Goal: Task Accomplishment & Management: Manage account settings

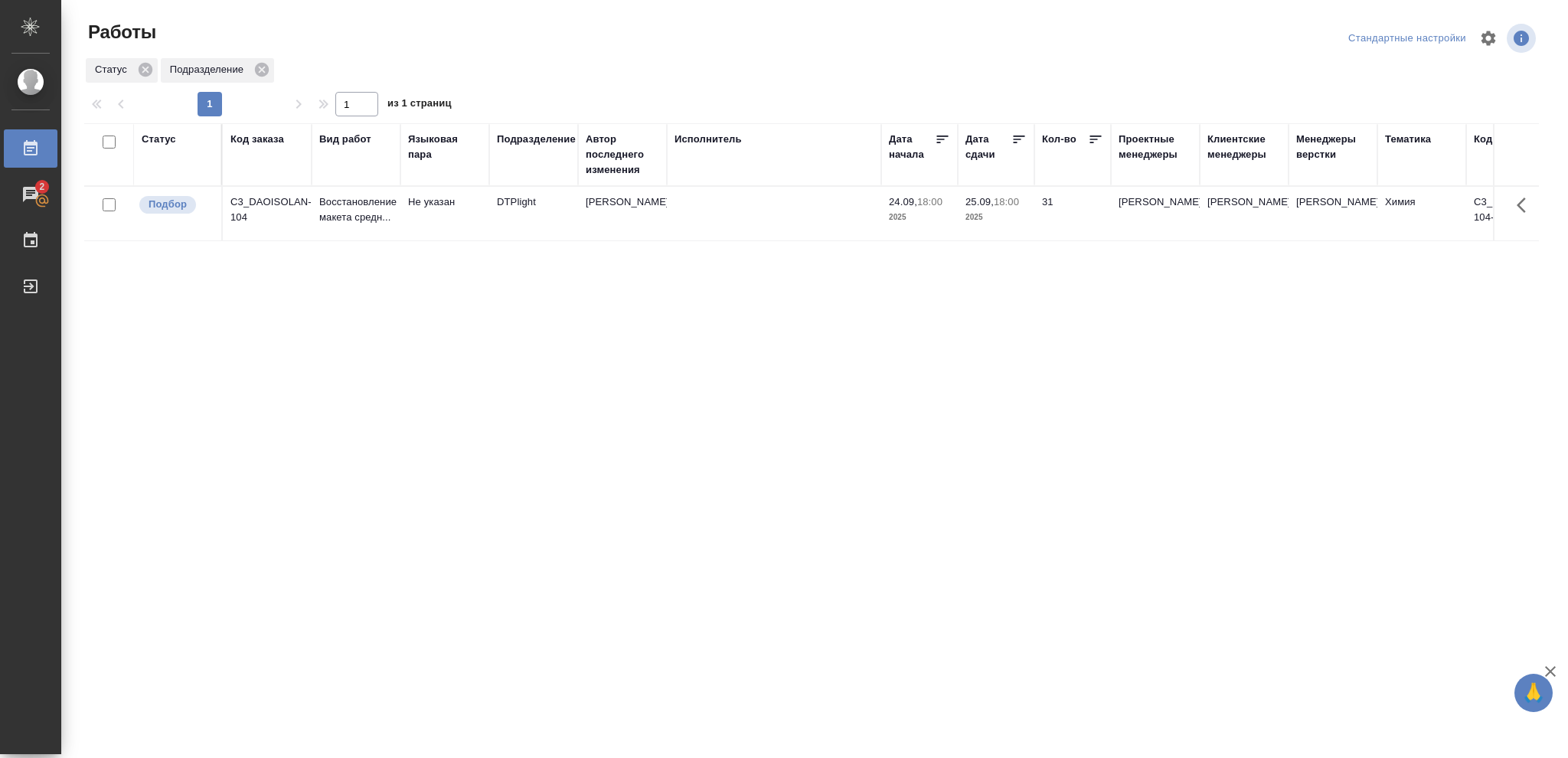
click at [164, 138] on div "Статус" at bounding box center [159, 139] width 35 height 15
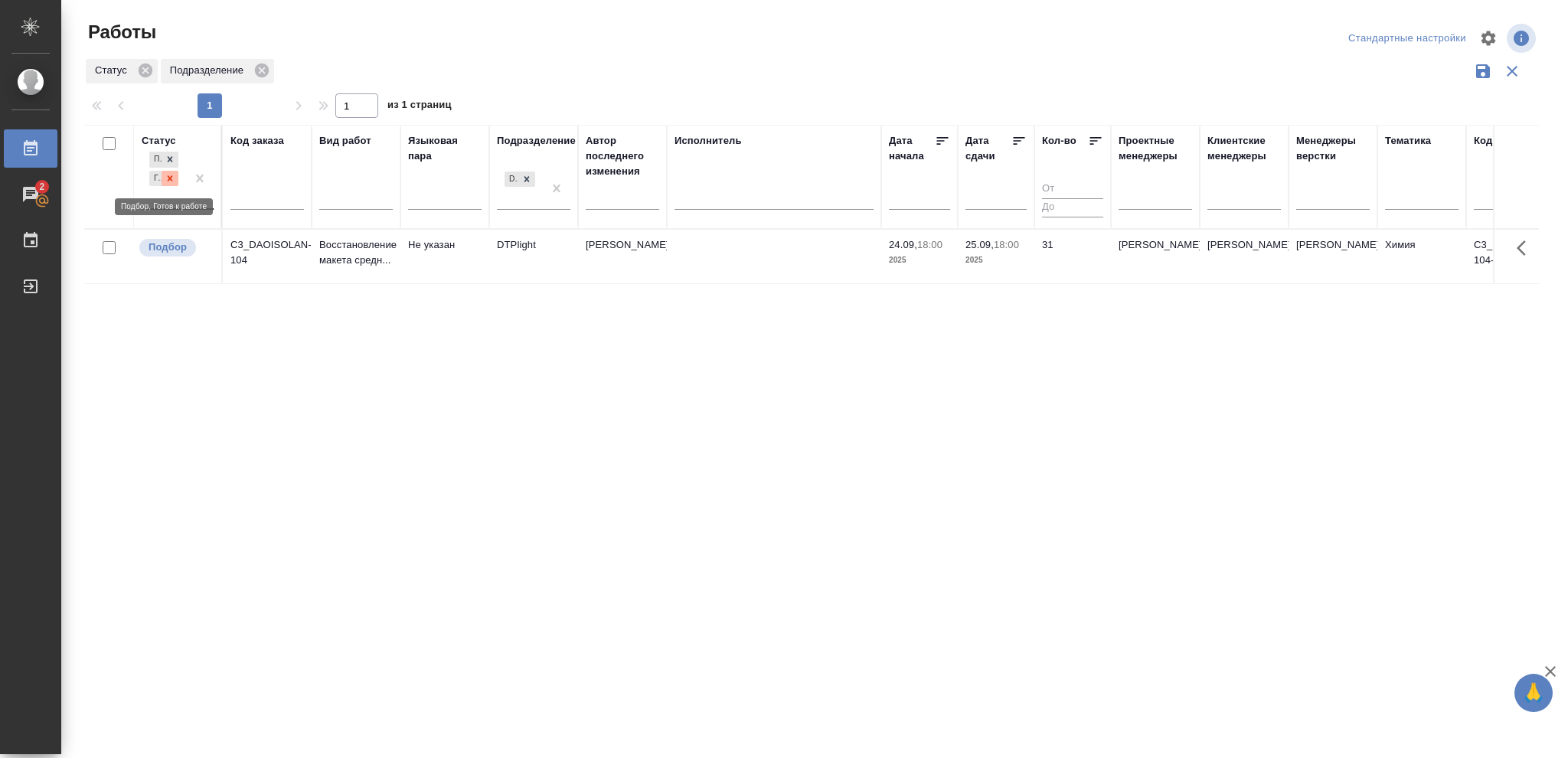
click at [167, 180] on icon at bounding box center [169, 178] width 11 height 11
click at [168, 176] on icon at bounding box center [169, 174] width 11 height 11
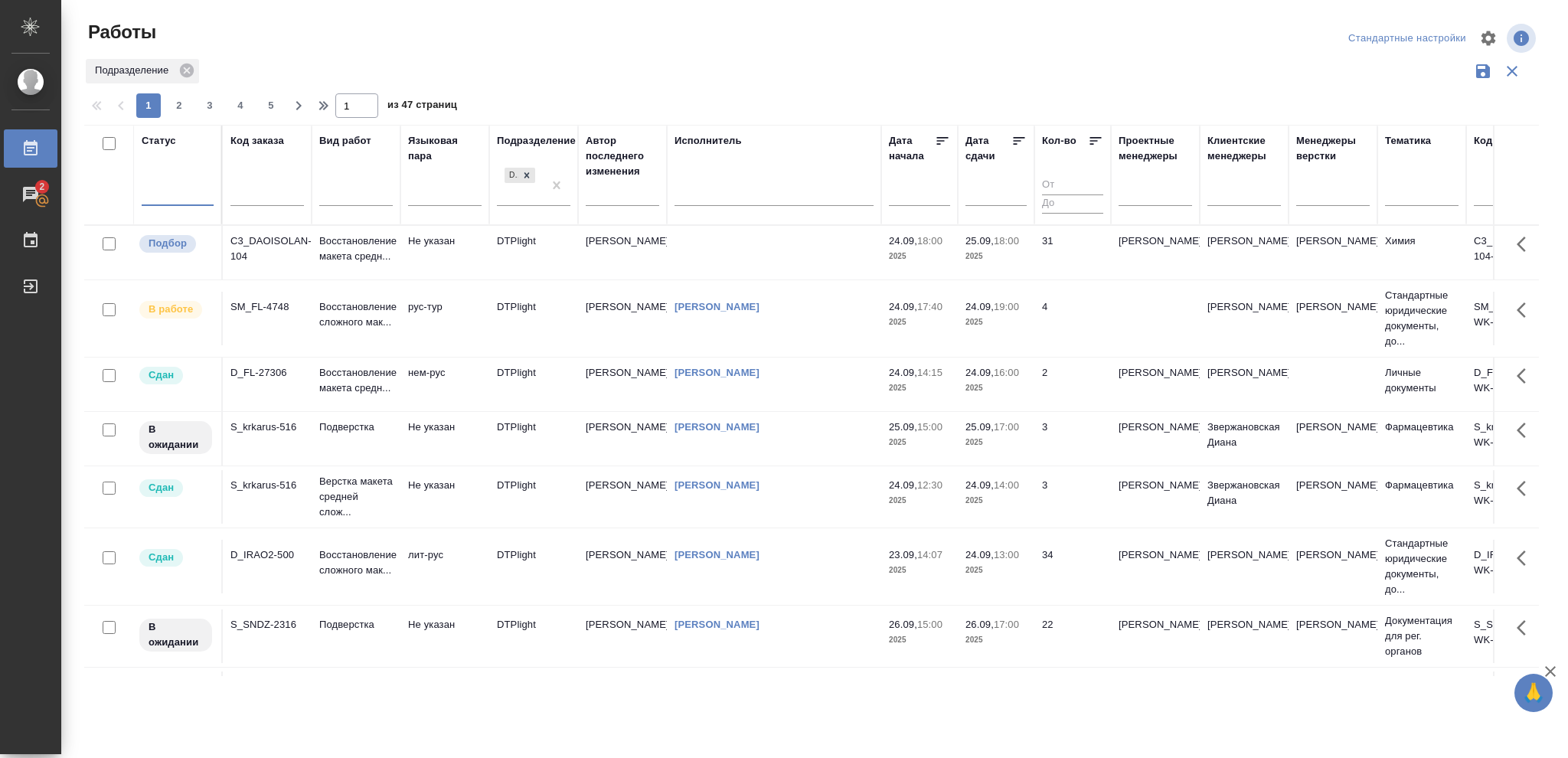
click at [168, 190] on div at bounding box center [178, 190] width 72 height 22
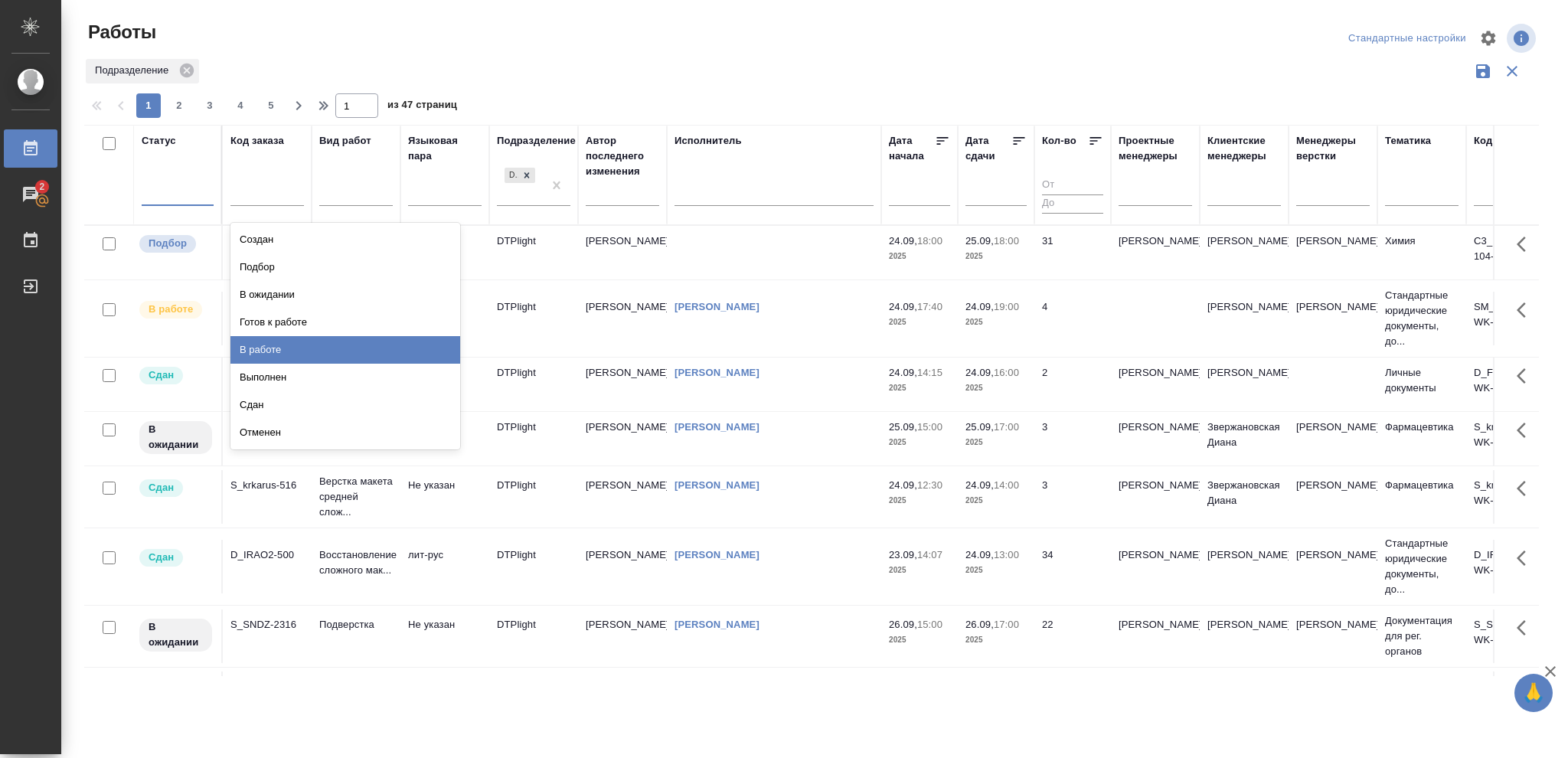
click at [254, 345] on div "В работе" at bounding box center [346, 350] width 230 height 28
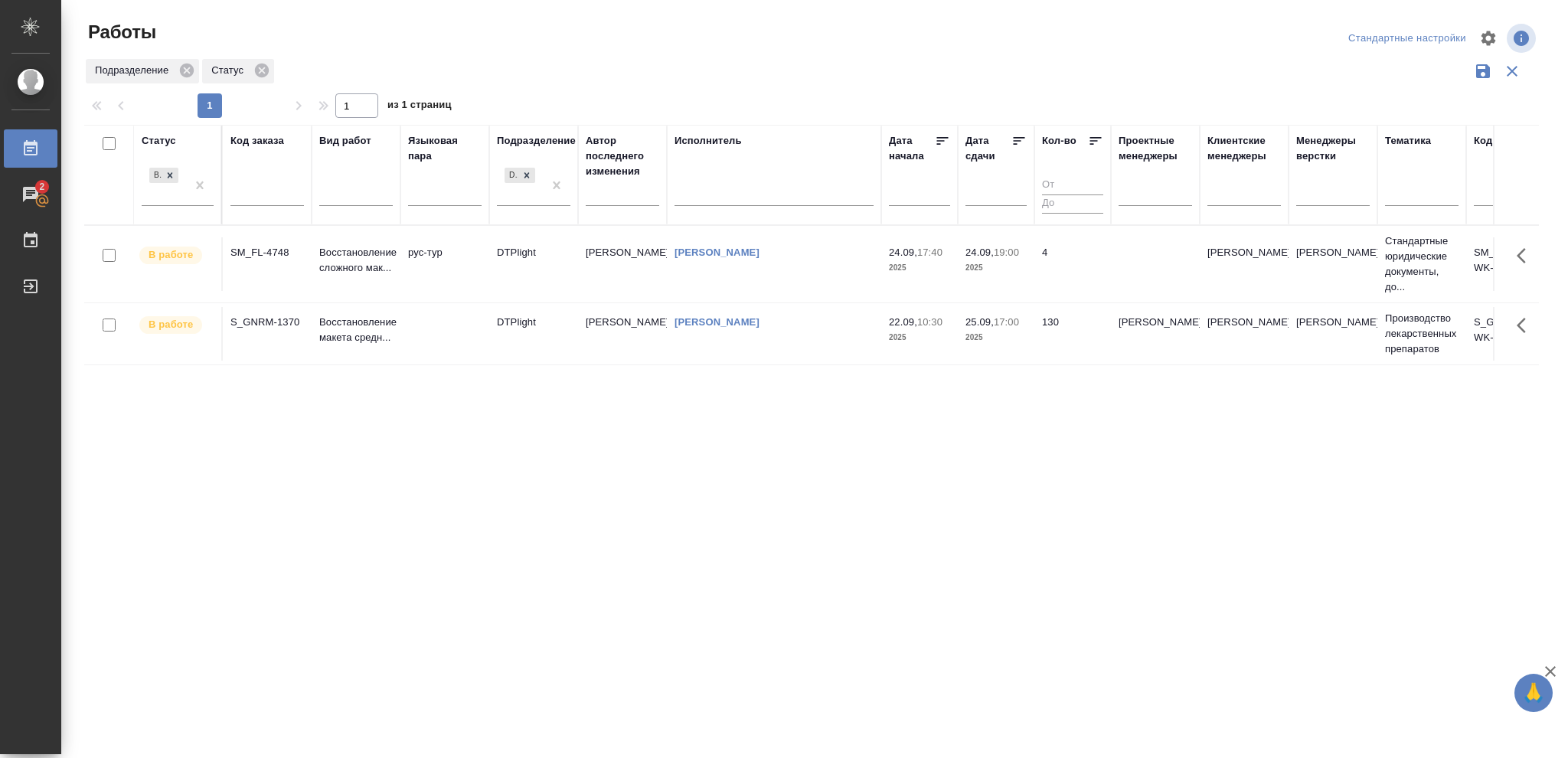
click at [1002, 271] on p "2025" at bounding box center [995, 268] width 61 height 15
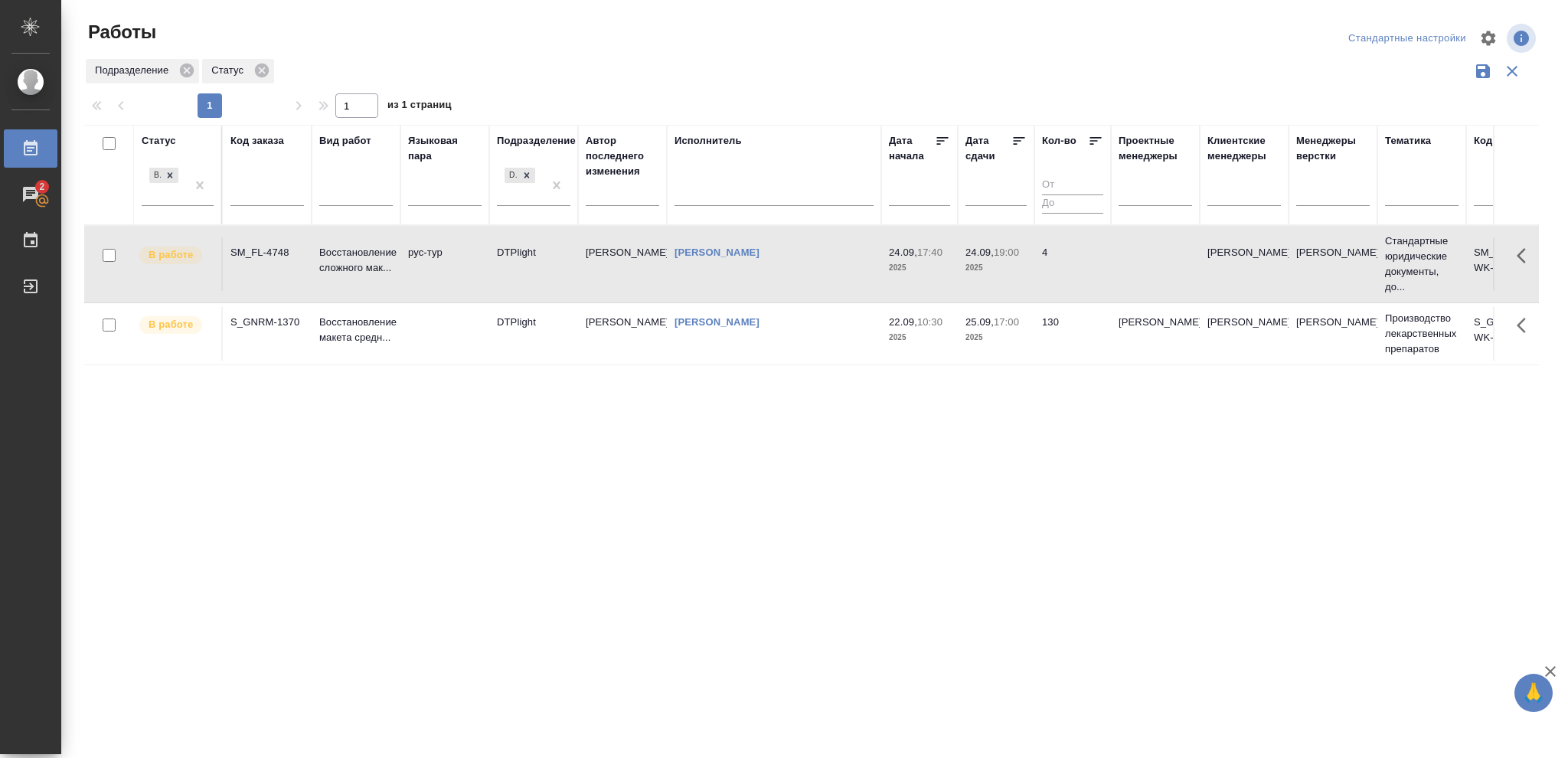
click at [1002, 271] on p "2025" at bounding box center [995, 268] width 61 height 15
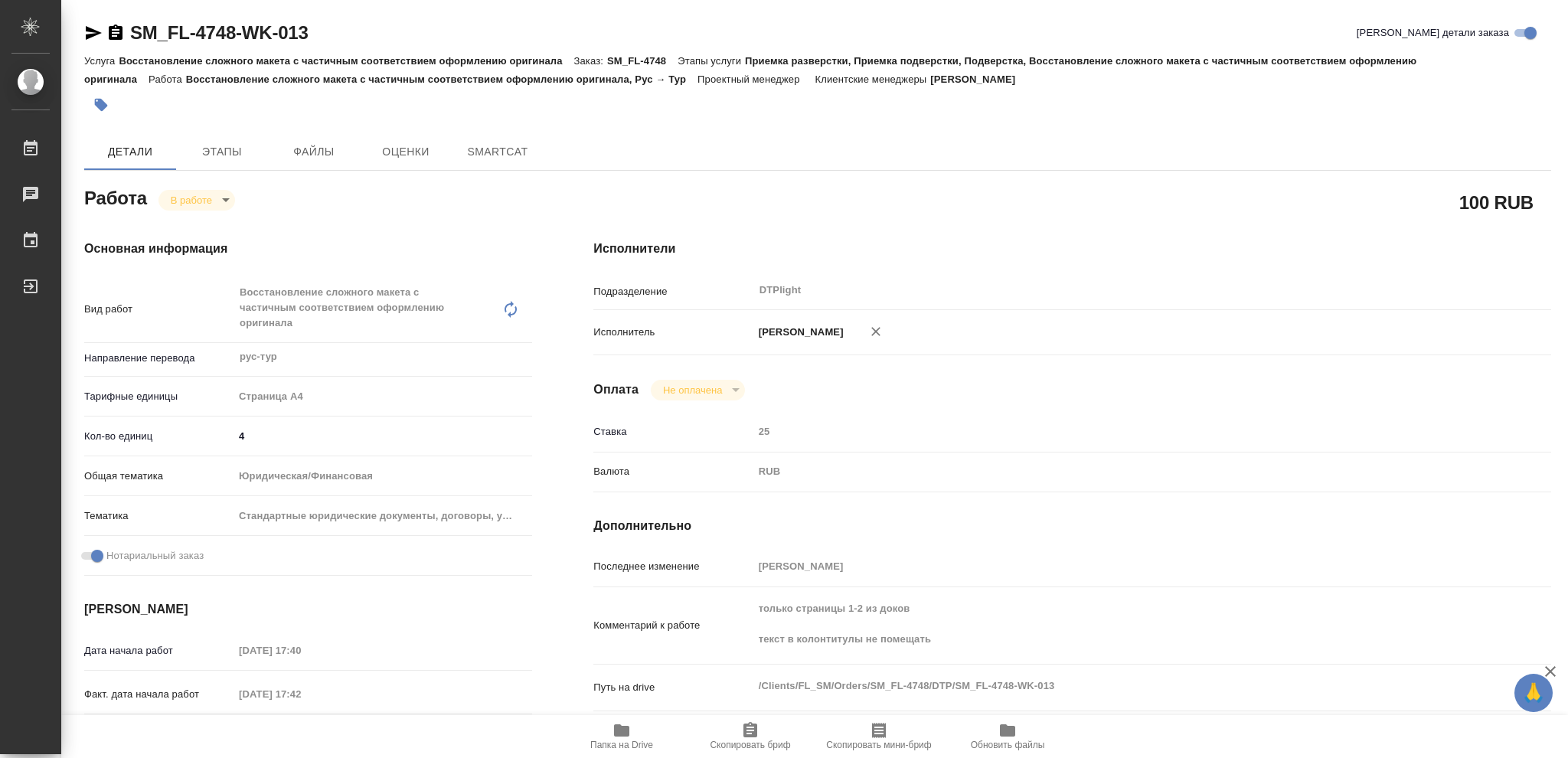
type textarea "x"
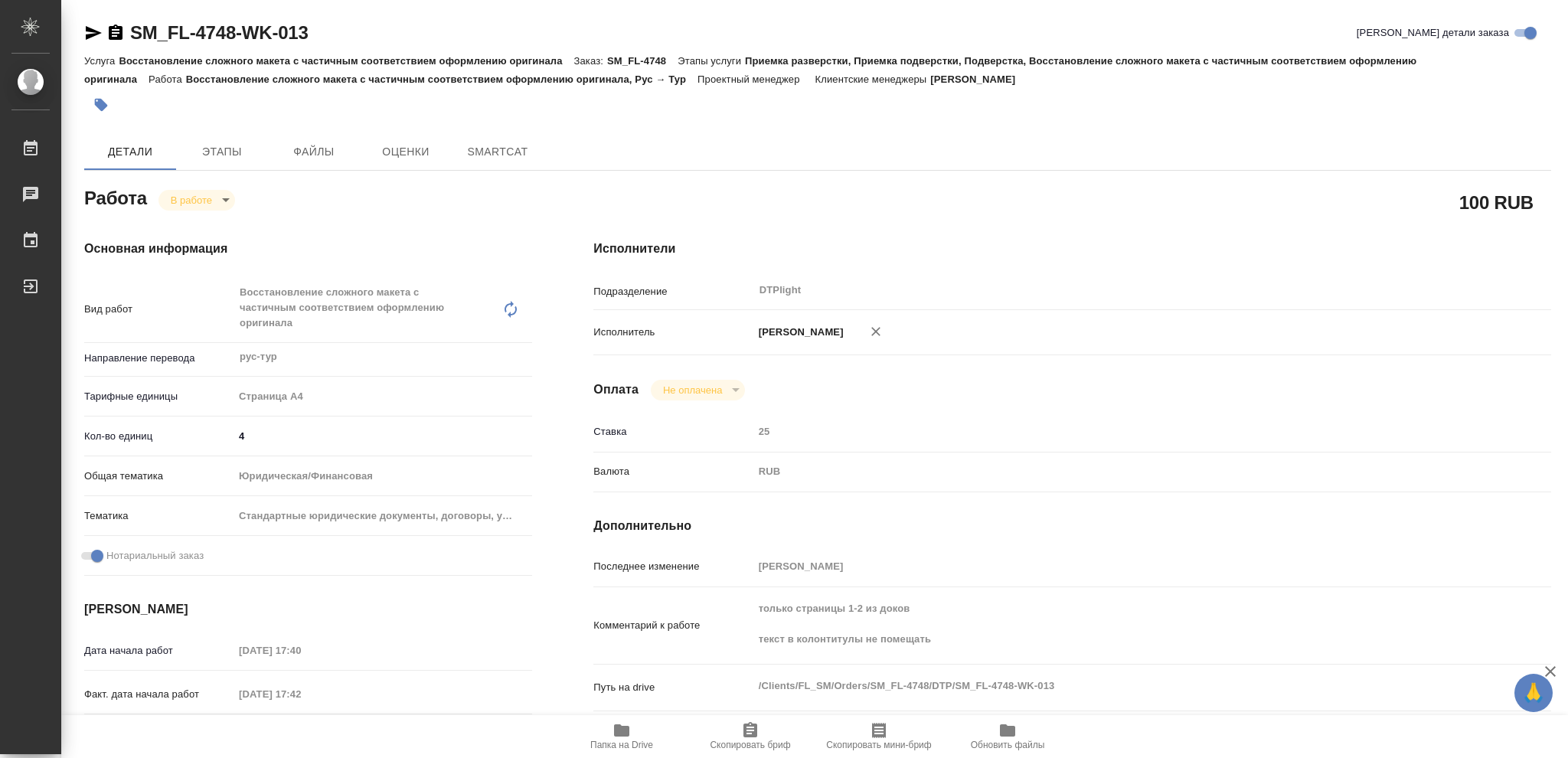
type textarea "x"
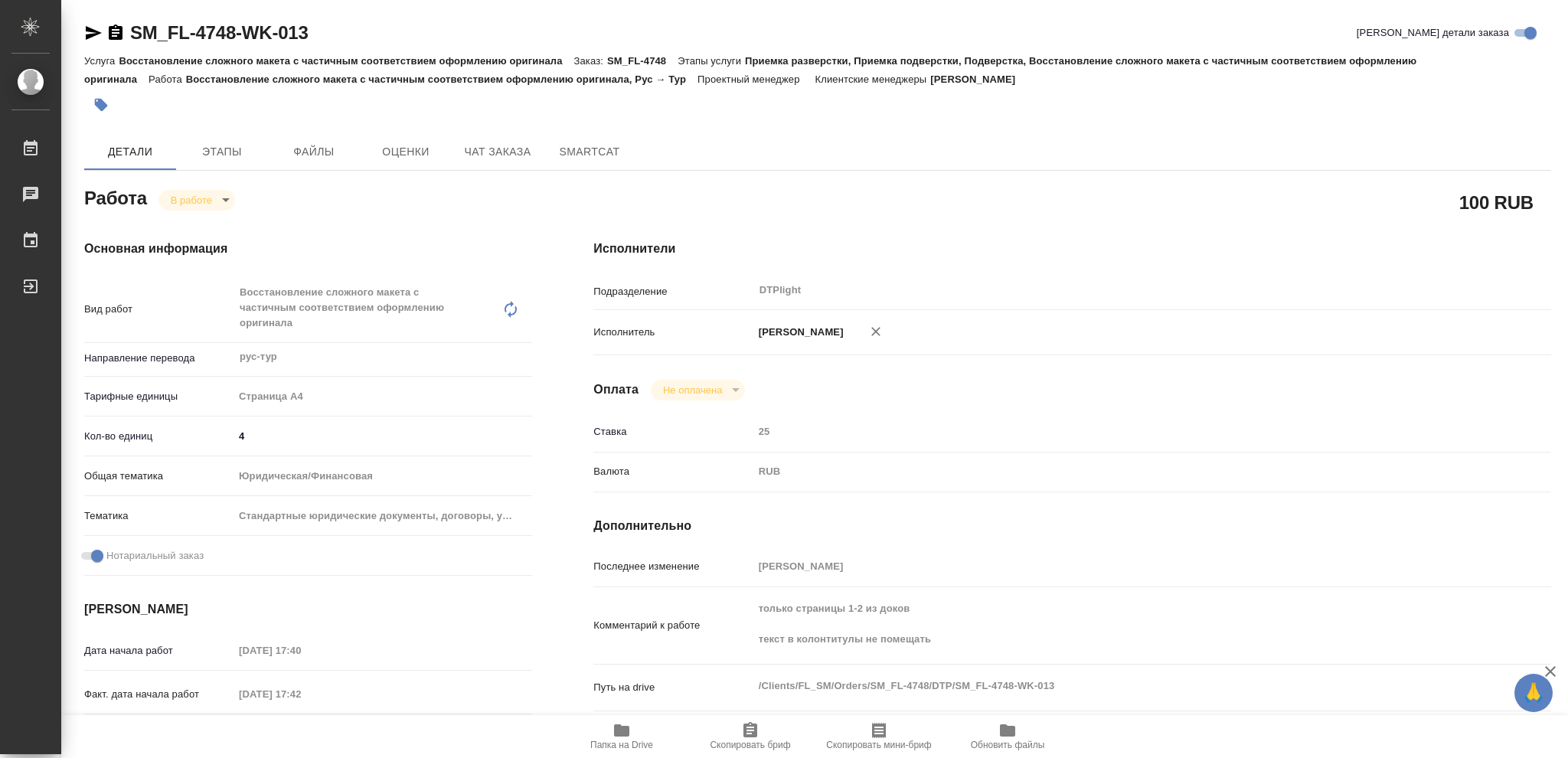
type textarea "x"
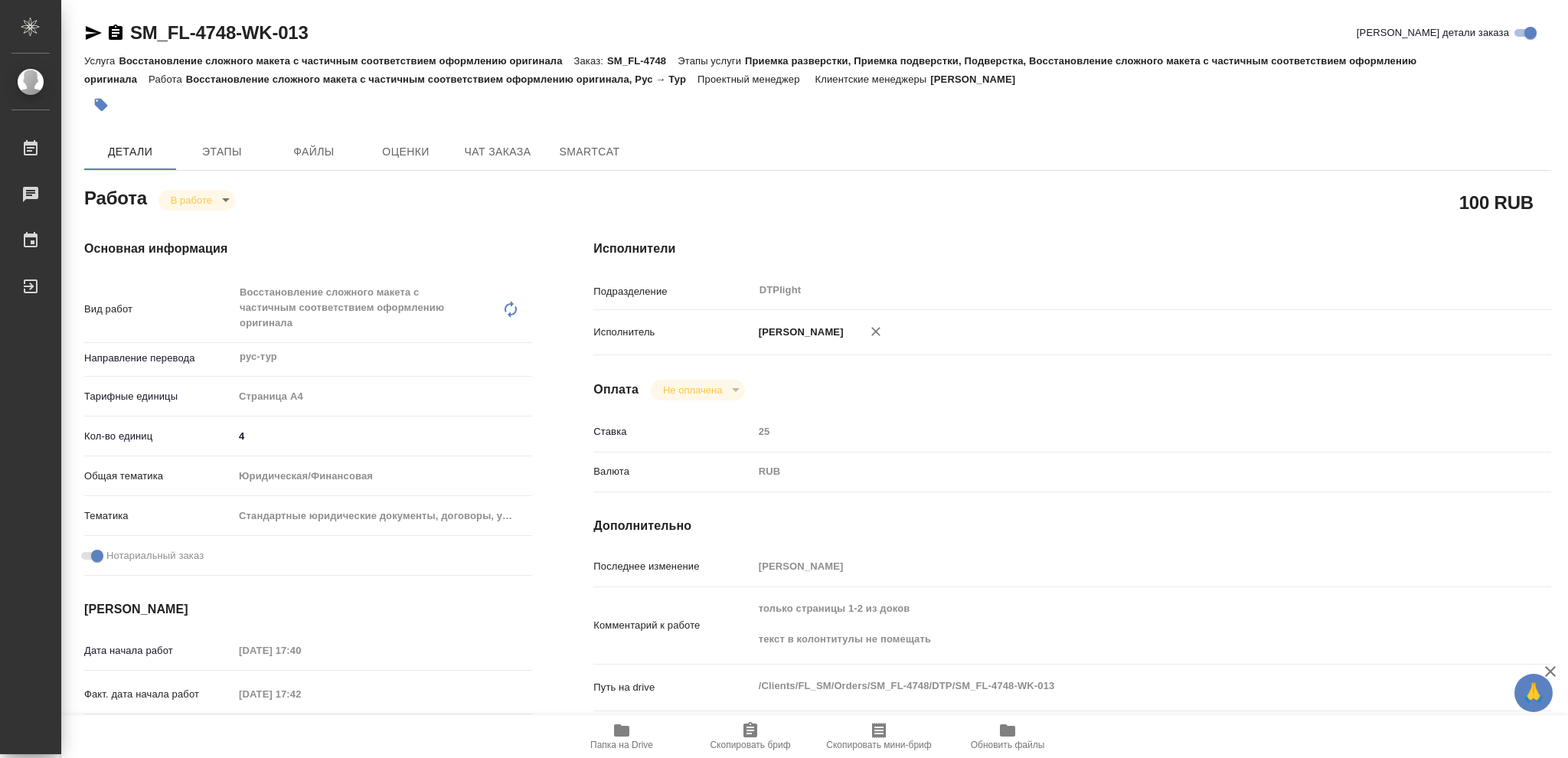
click at [625, 730] on icon "button" at bounding box center [622, 730] width 15 height 13
type textarea "x"
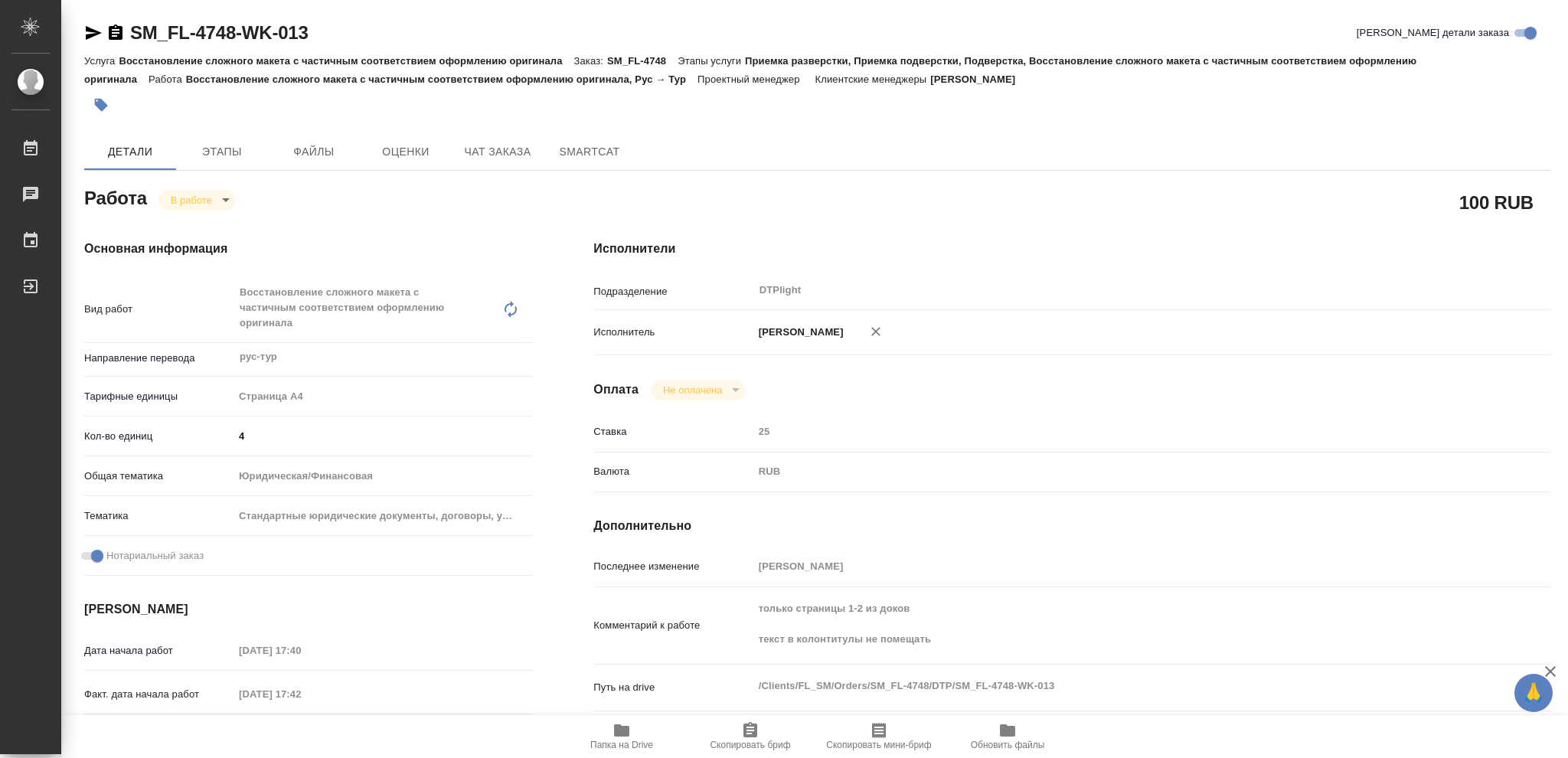
type textarea "x"
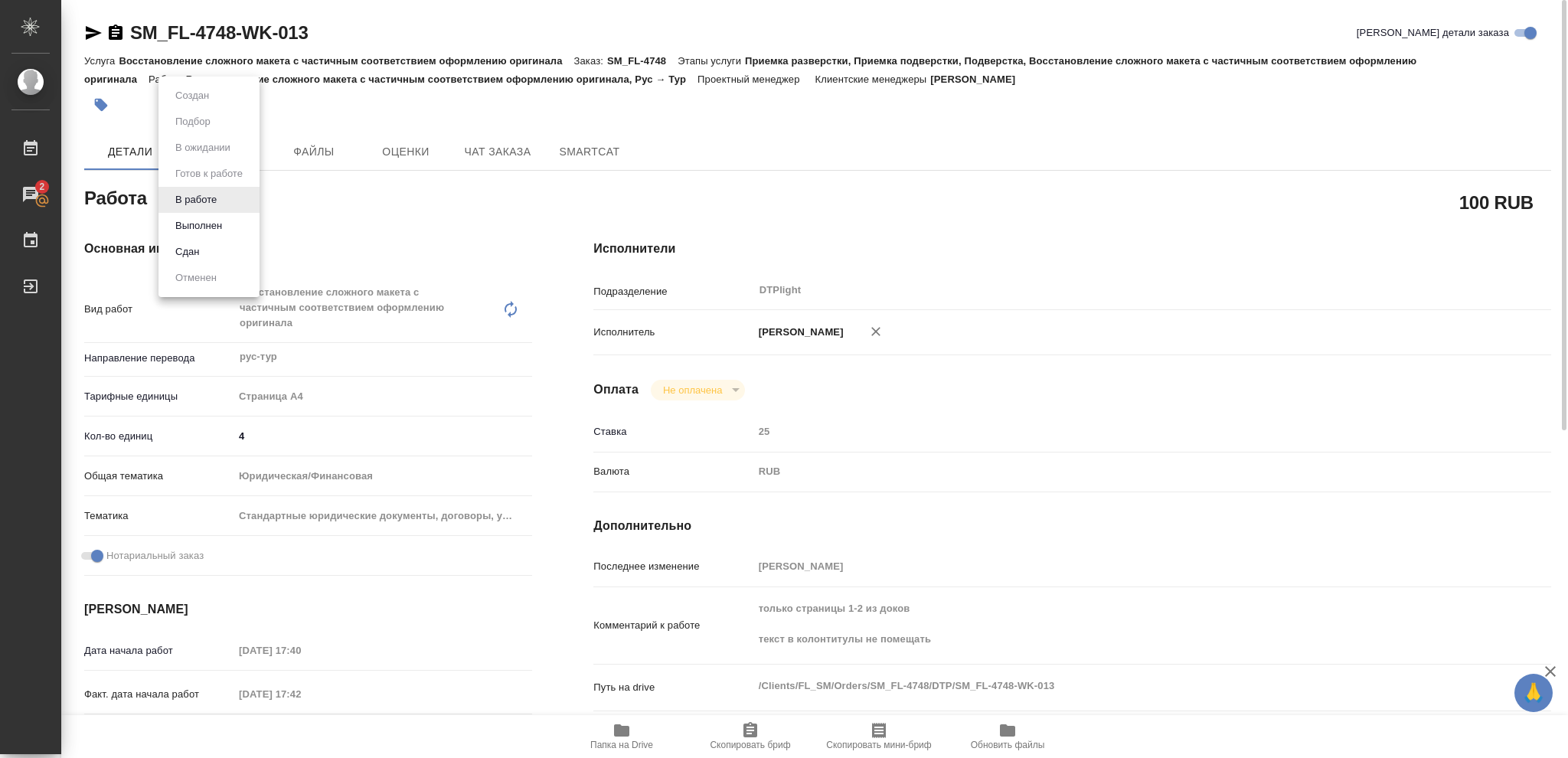
click at [224, 199] on body "🙏 .cls-1 fill:#fff; AWATERA Vasileva Olga Работы 2 Чаты График Выйти SM_FL-4748…" at bounding box center [784, 379] width 1568 height 758
click at [200, 225] on button "Выполнен" at bounding box center [199, 225] width 56 height 16
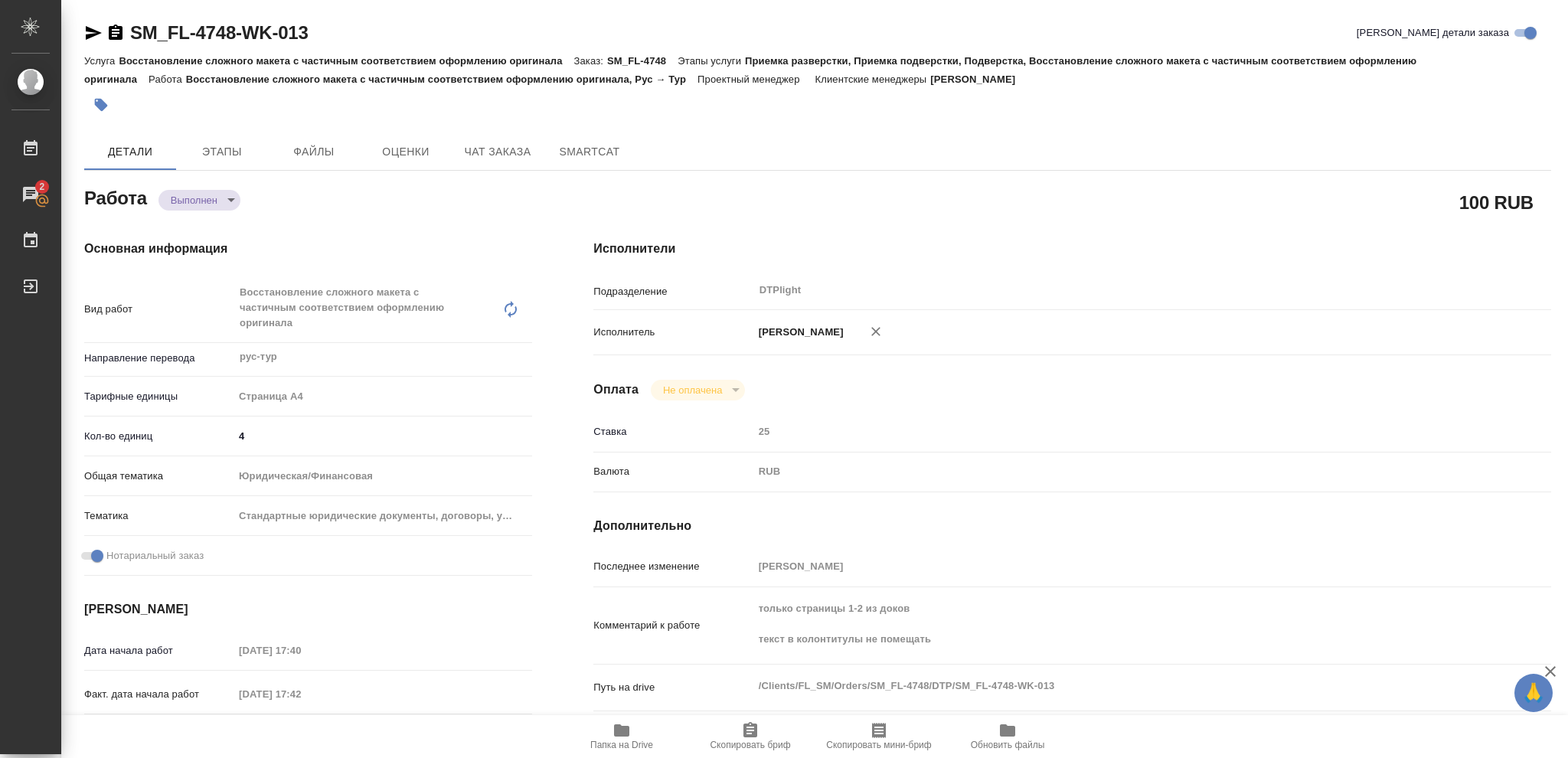
type textarea "x"
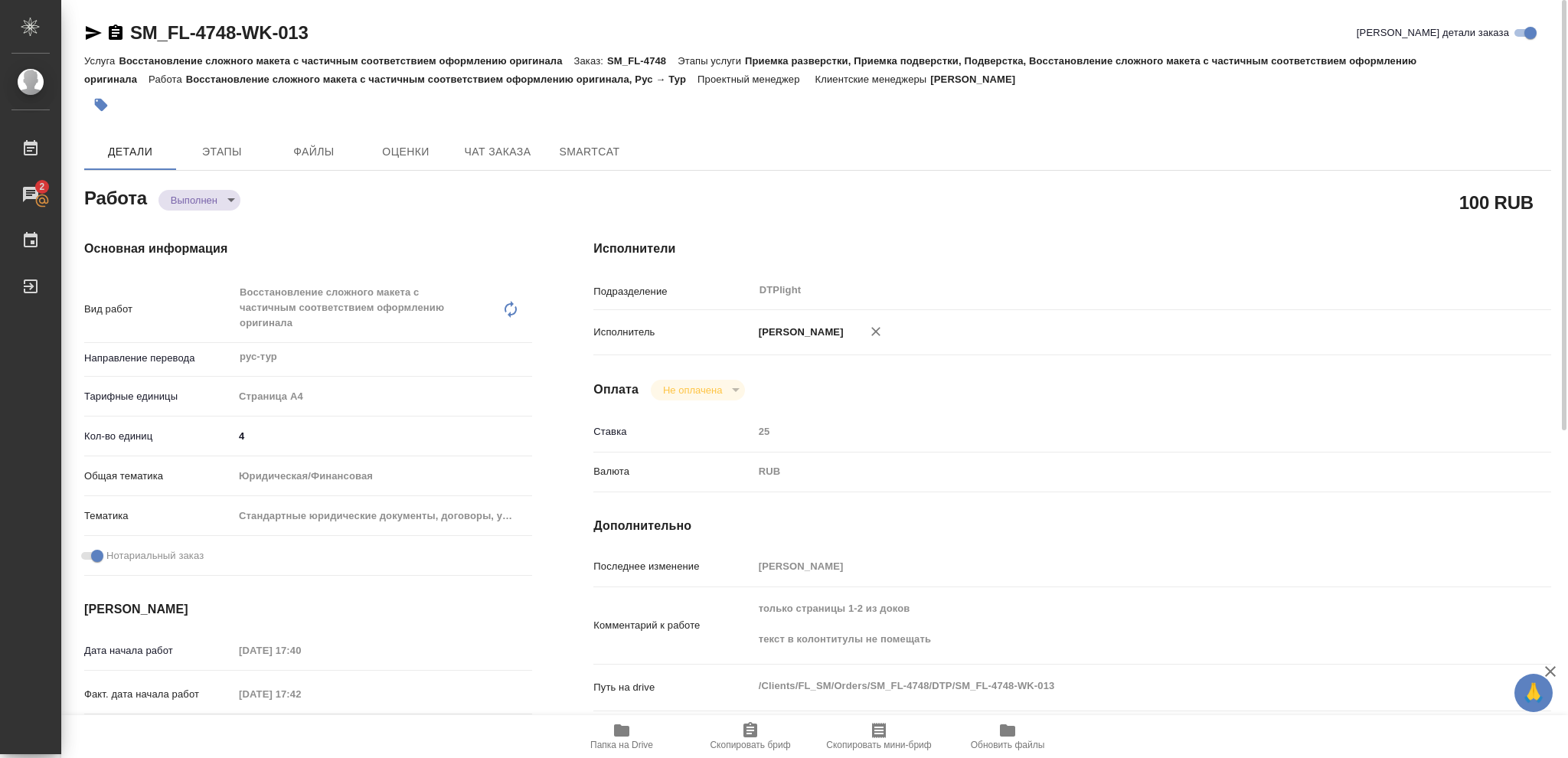
type textarea "x"
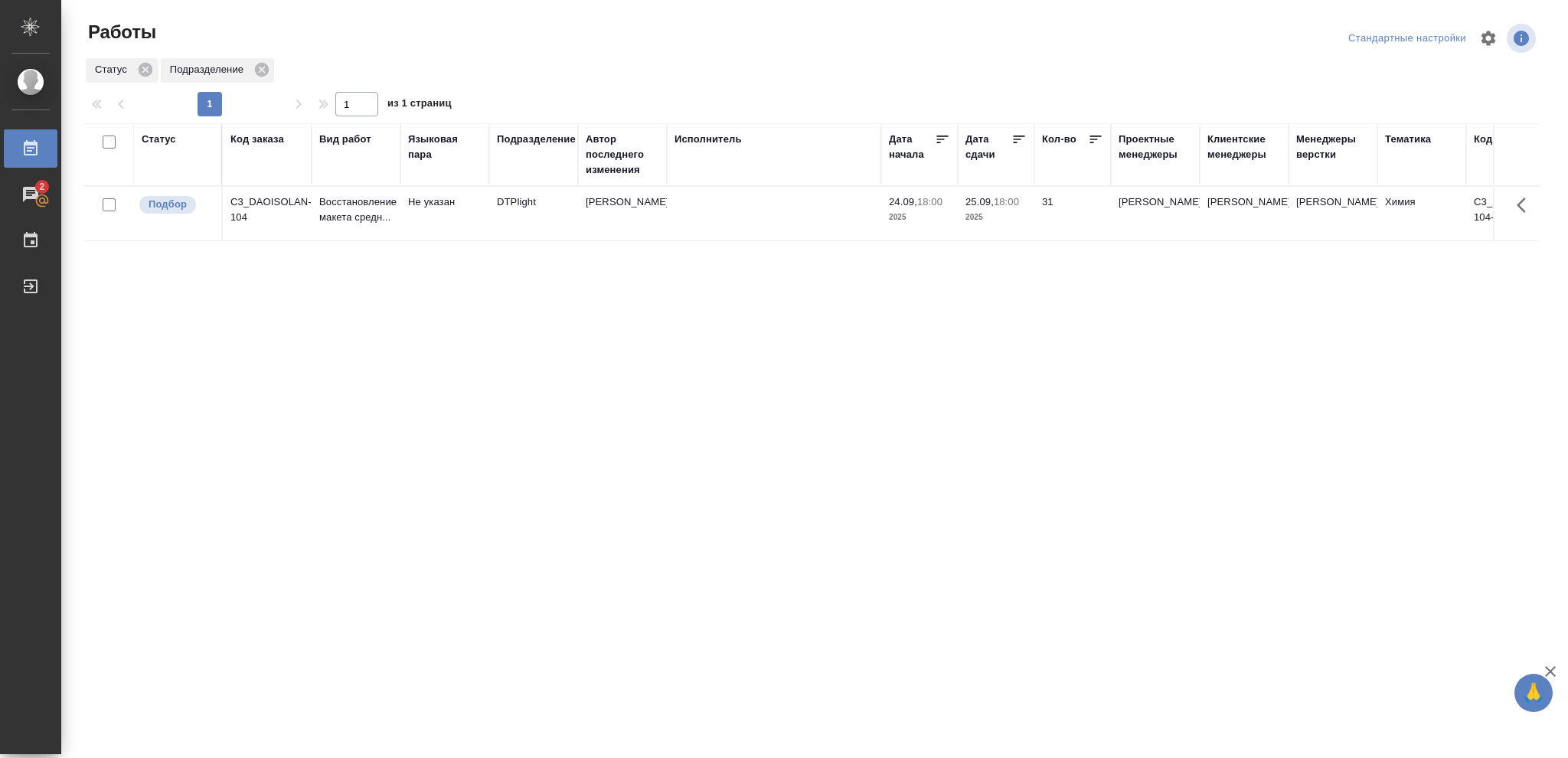
click at [944, 215] on p "2025" at bounding box center [919, 217] width 61 height 15
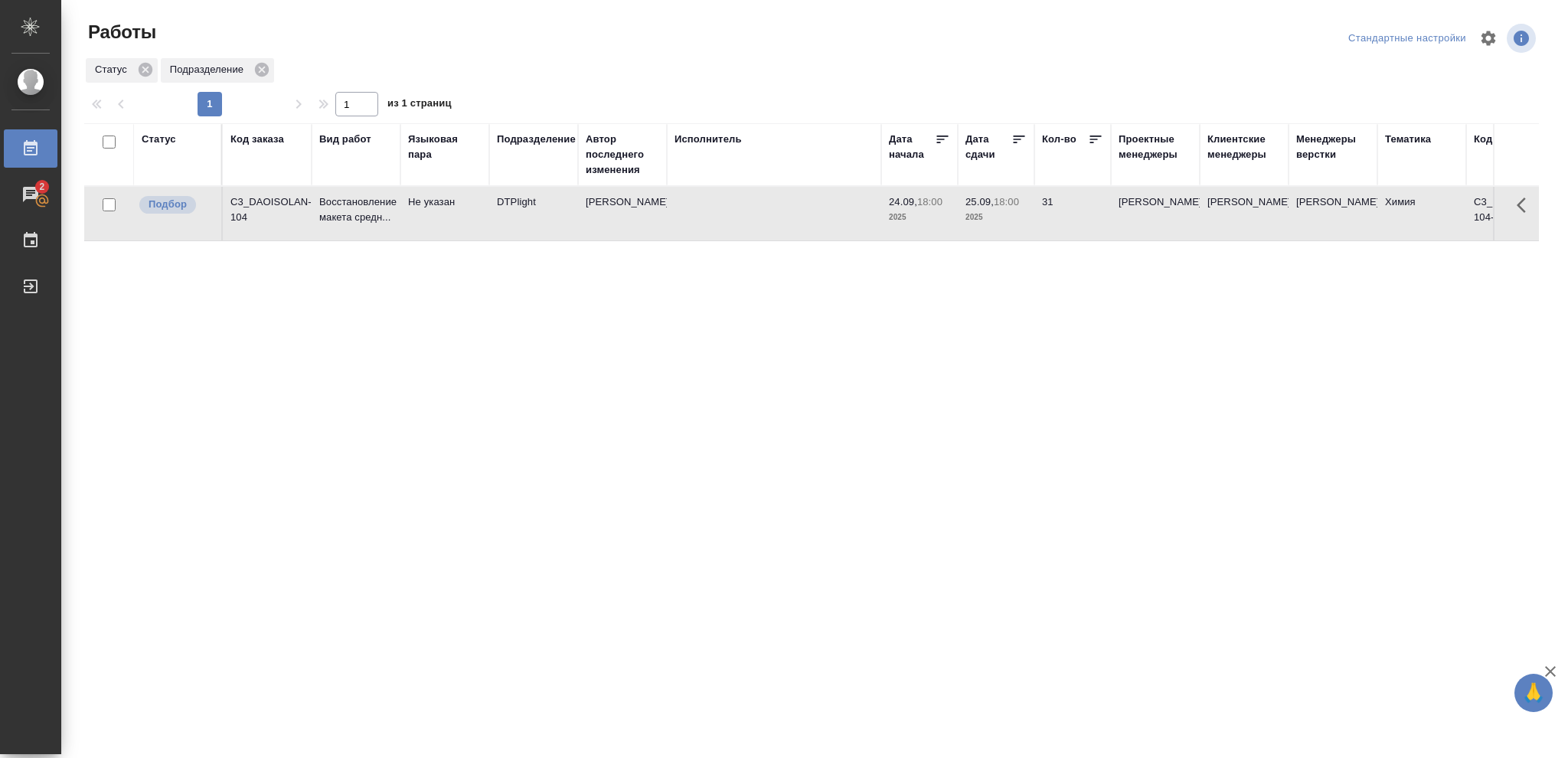
click at [944, 215] on p "2025" at bounding box center [919, 217] width 61 height 15
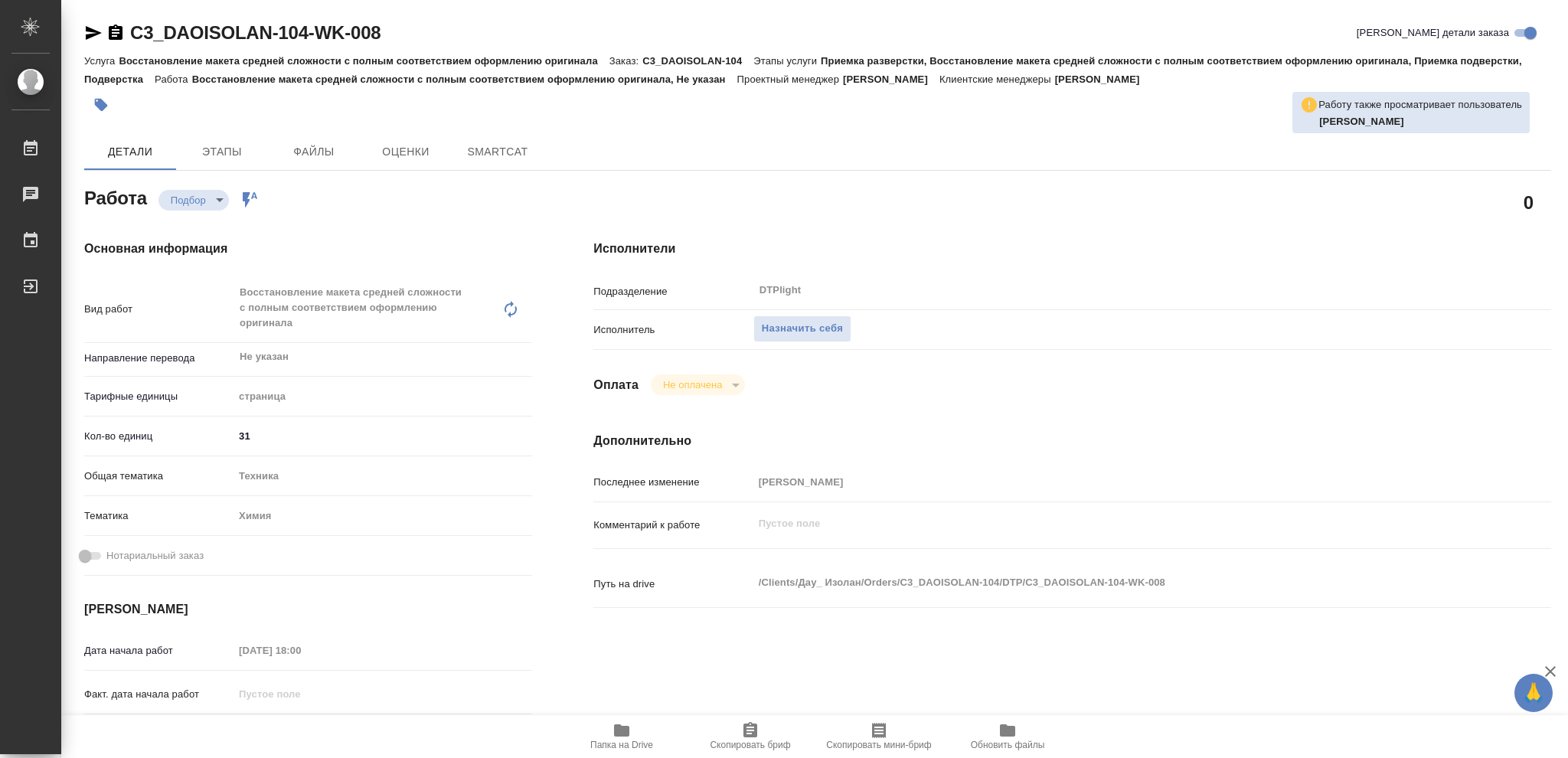
type textarea "x"
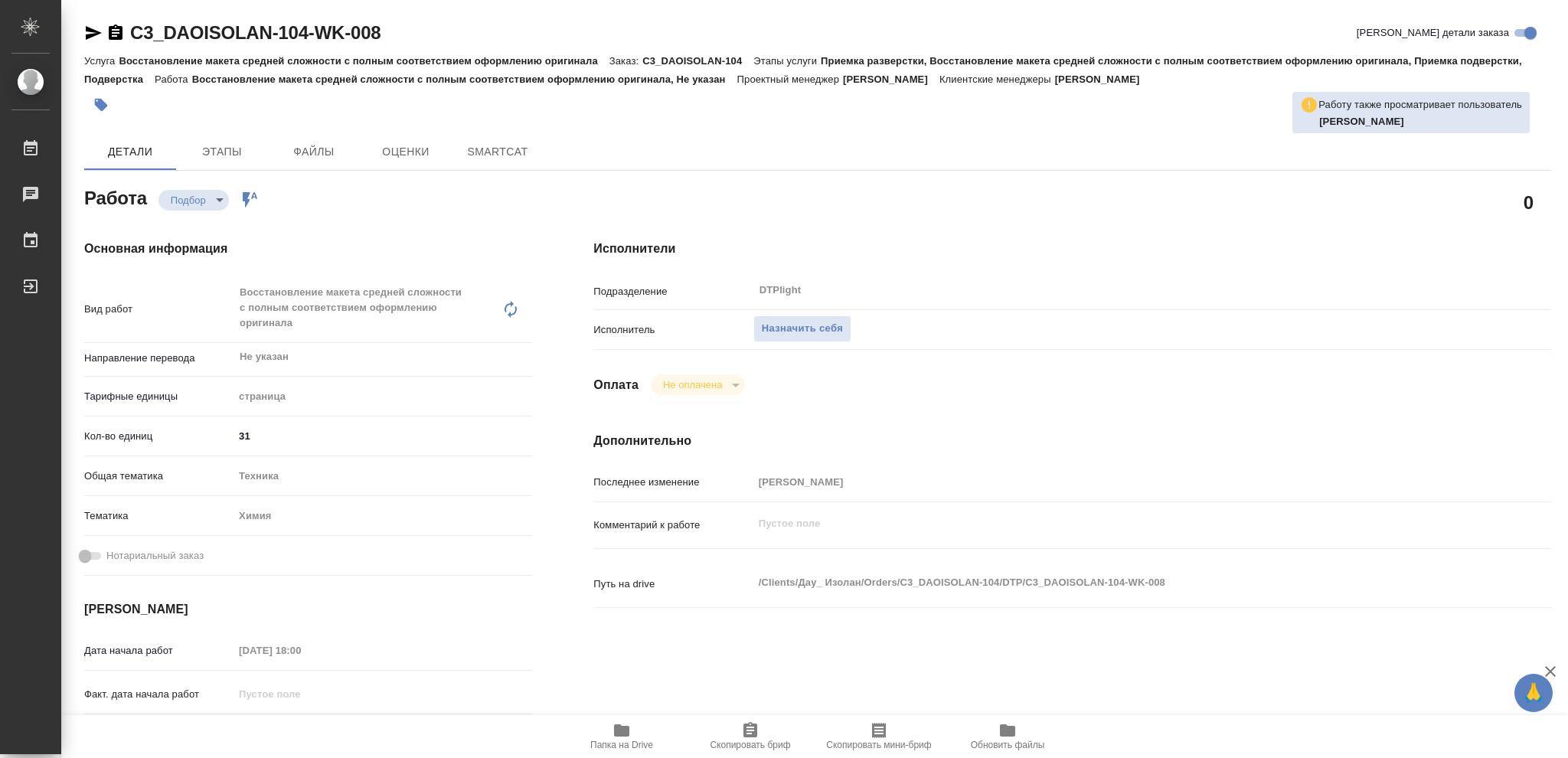
type textarea "x"
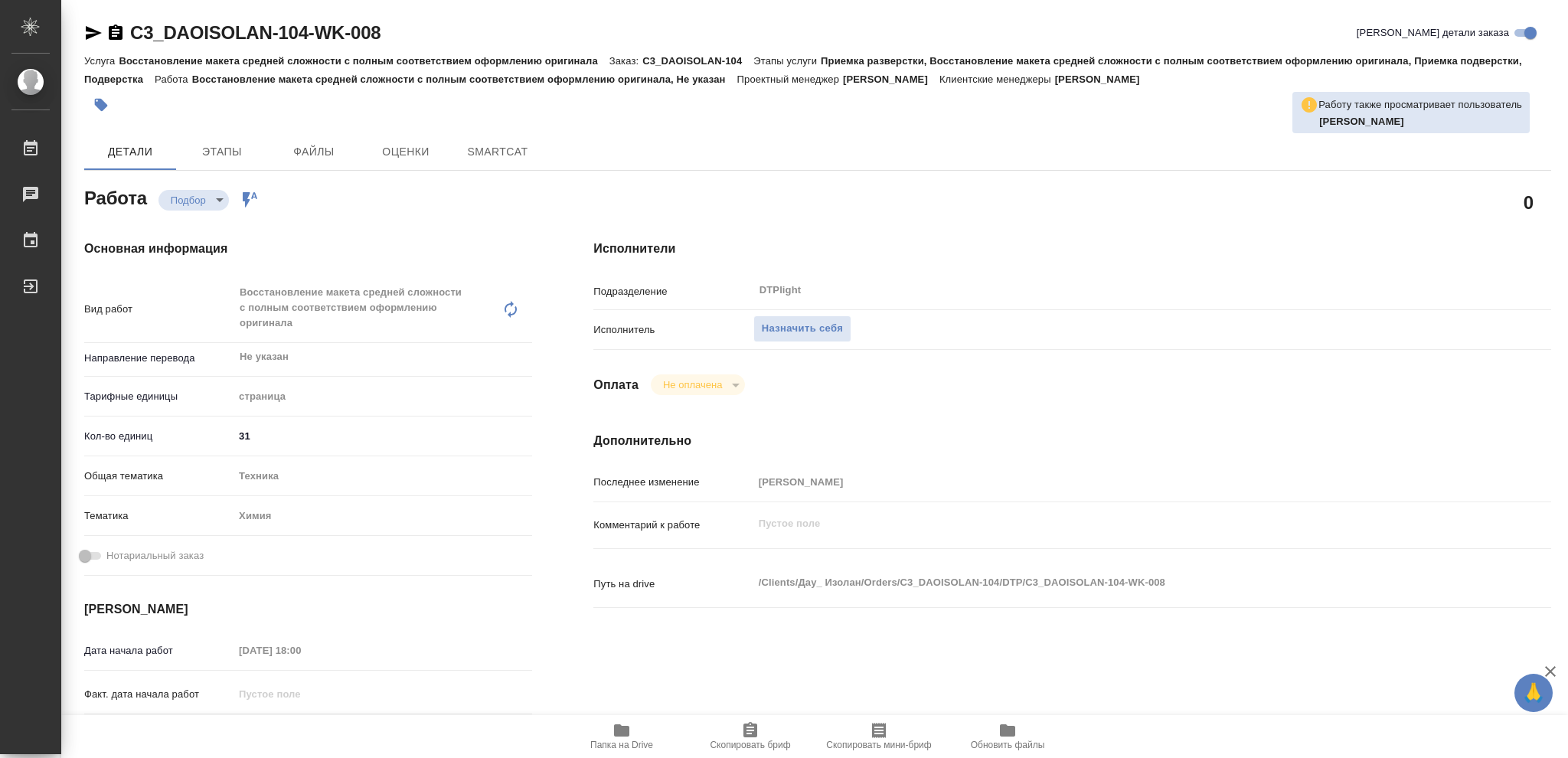
type textarea "x"
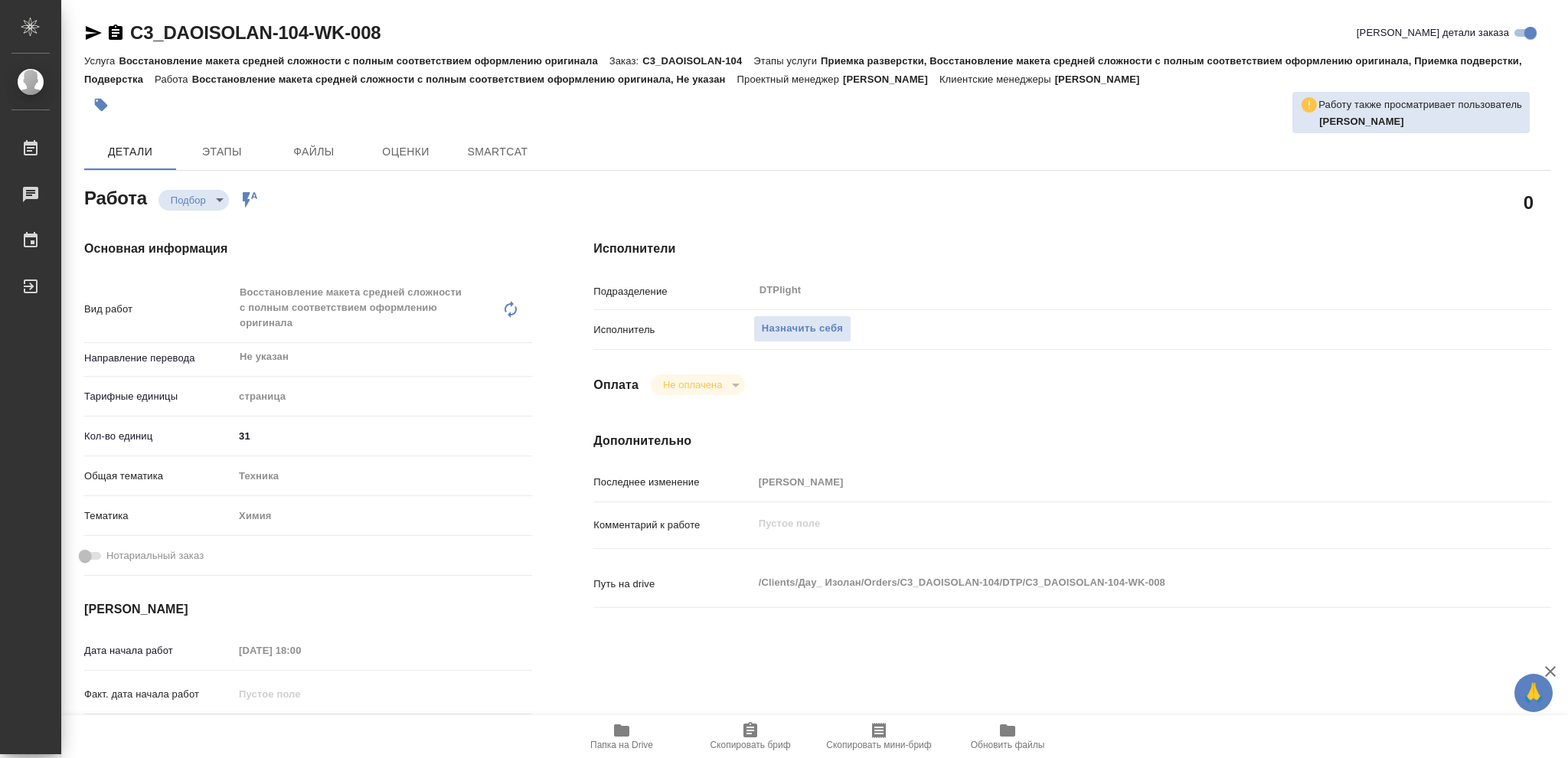
type textarea "x"
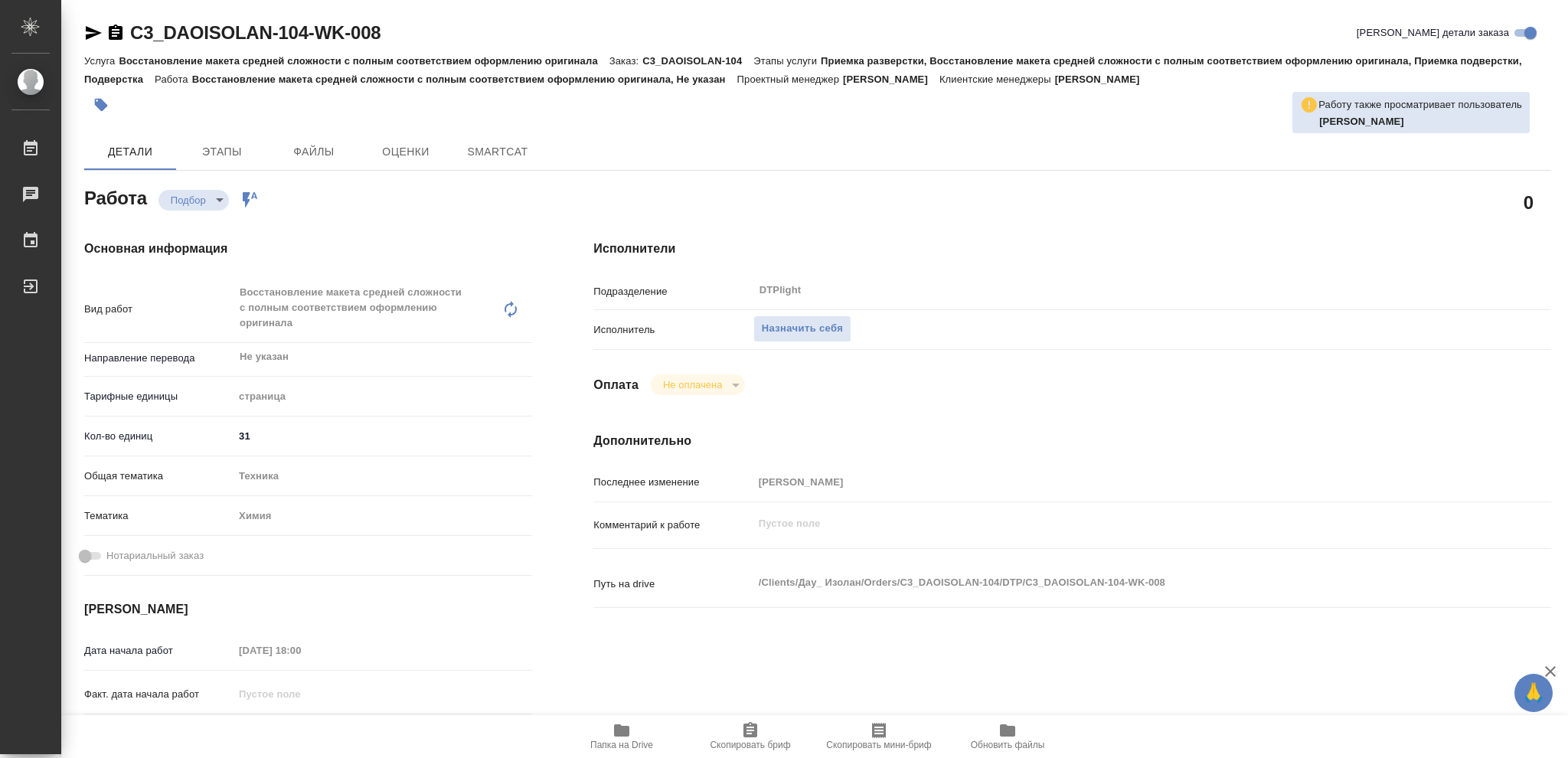
type textarea "x"
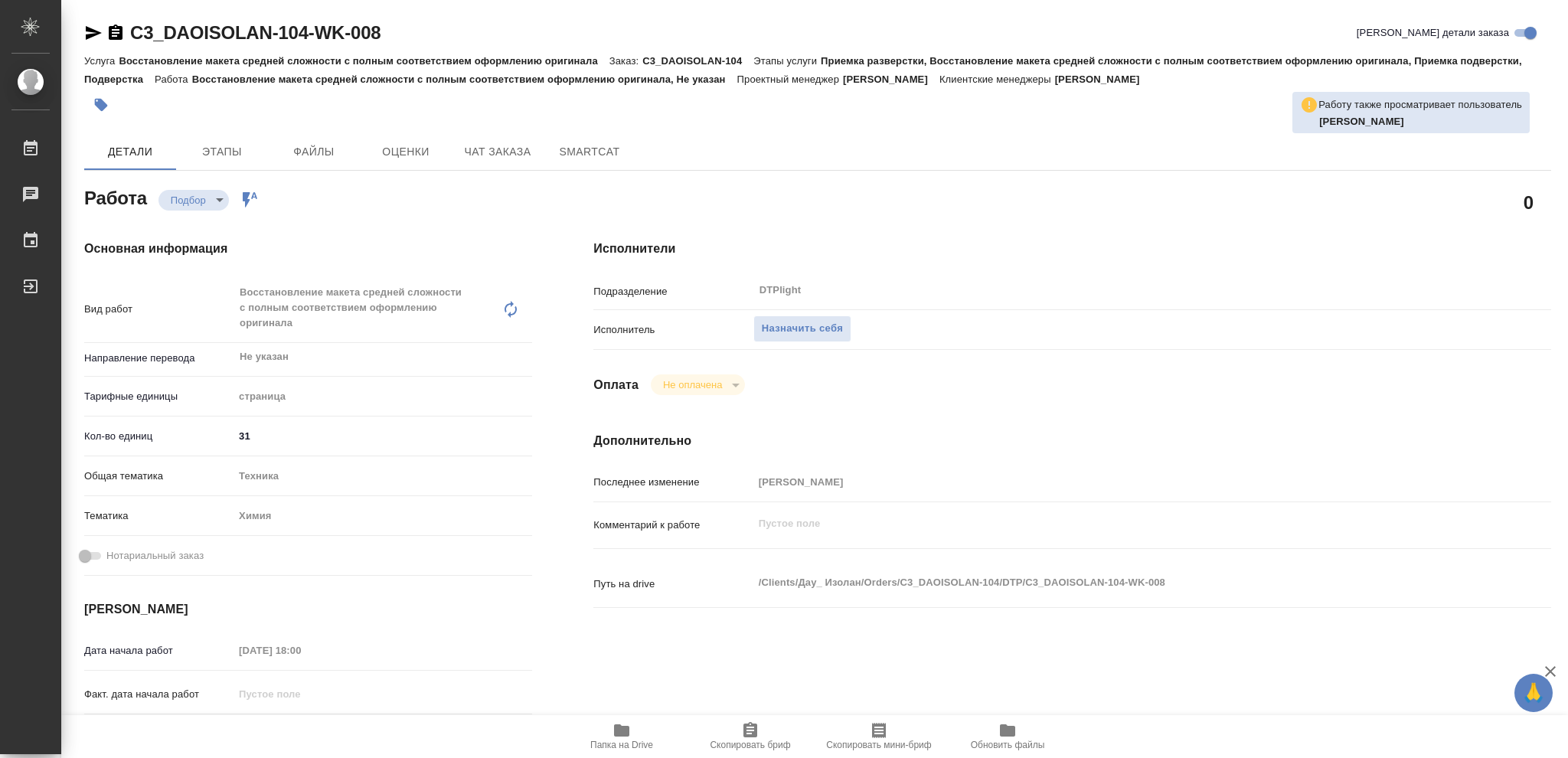
type textarea "x"
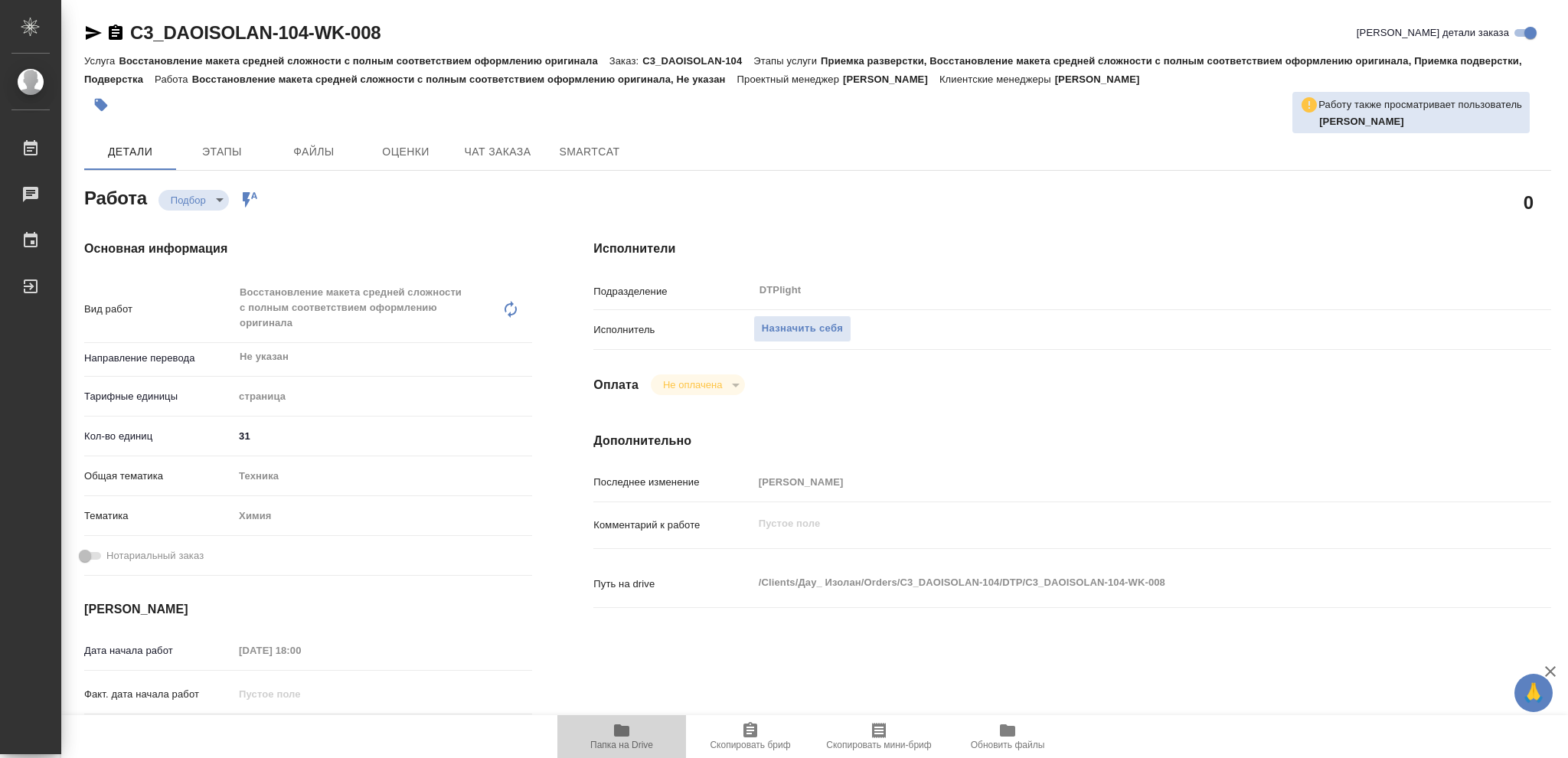
click at [620, 732] on icon "button" at bounding box center [622, 730] width 15 height 13
type textarea "x"
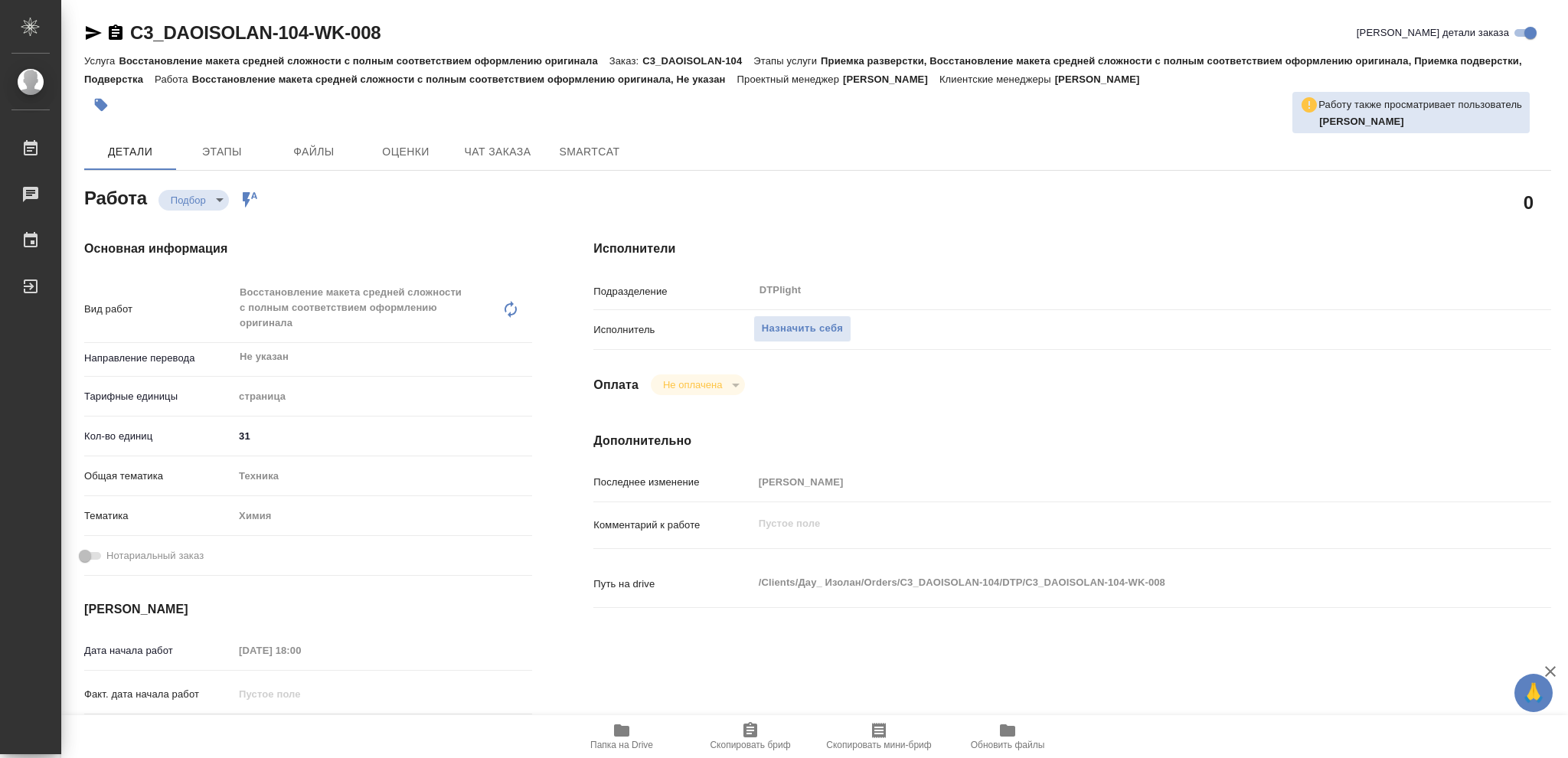
type textarea "x"
